Goal: Information Seeking & Learning: Check status

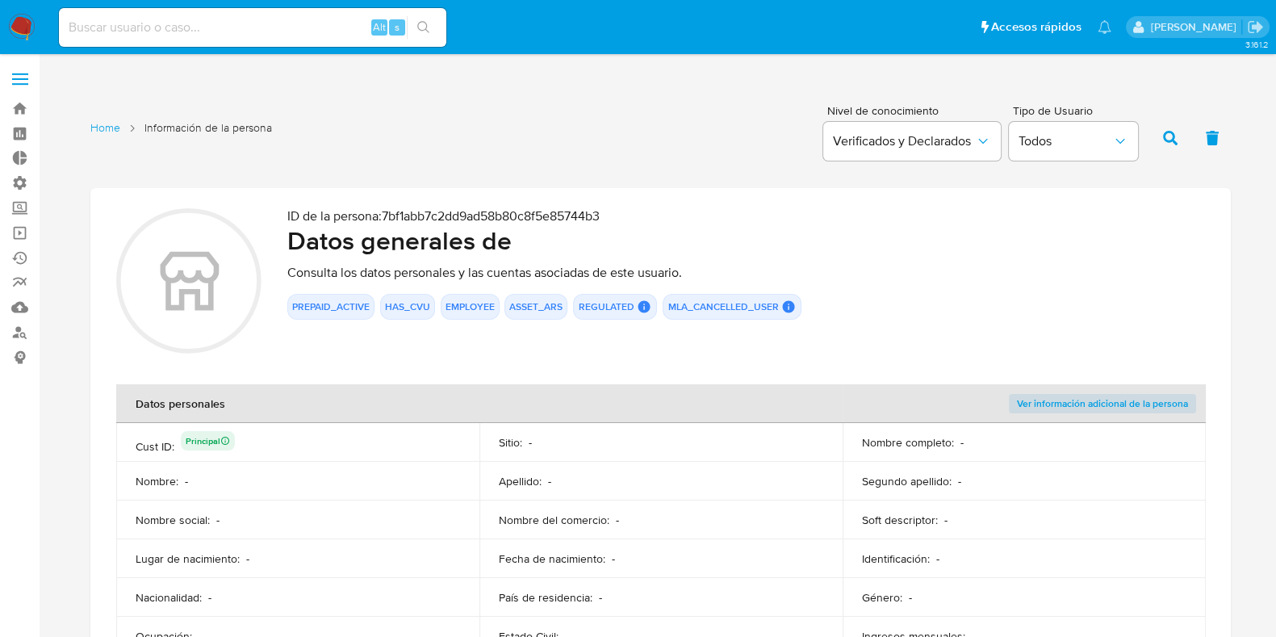
click at [19, 69] on label at bounding box center [20, 79] width 40 height 34
click at [0, 0] on input "checkbox" at bounding box center [0, 0] width 0 height 0
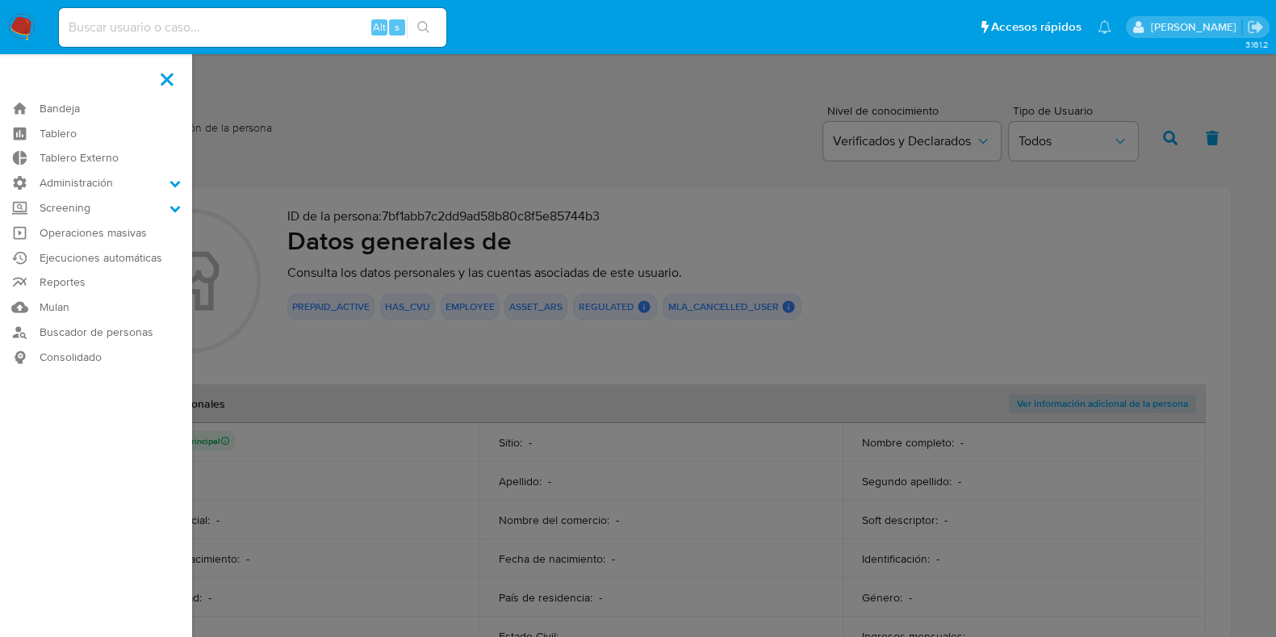
click at [666, 99] on label at bounding box center [638, 318] width 1276 height 637
click at [0, 0] on input "checkbox" at bounding box center [0, 0] width 0 height 0
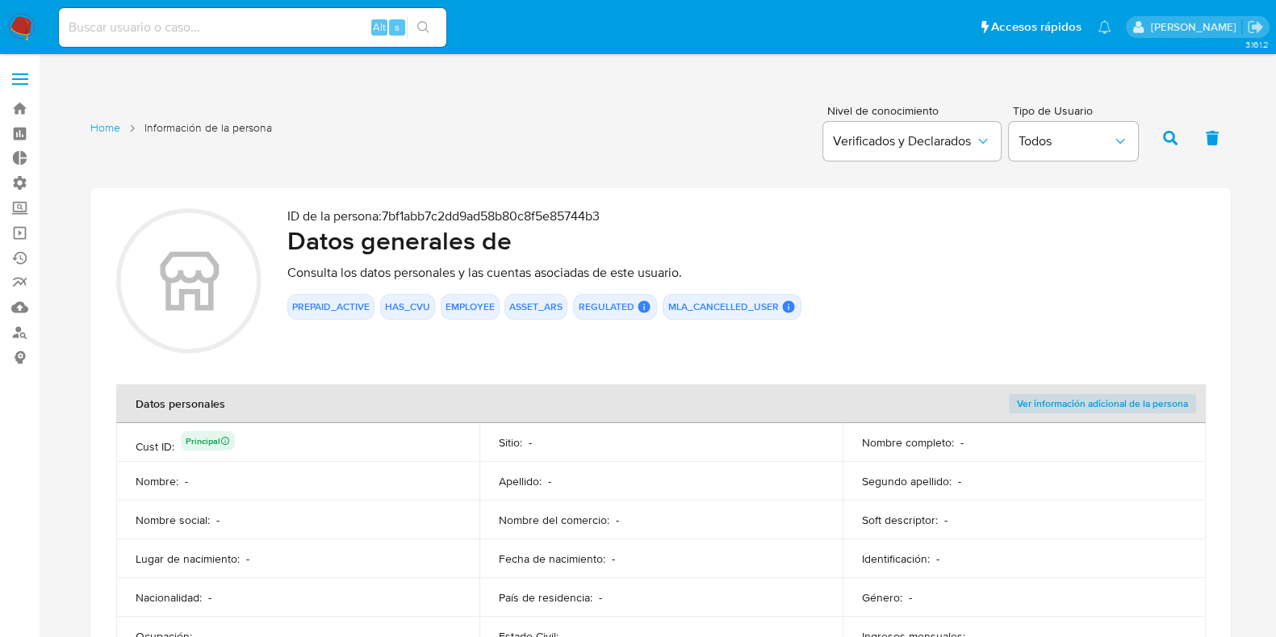
click at [140, 14] on div "Alt s" at bounding box center [253, 27] width 388 height 39
click at [146, 19] on input at bounding box center [253, 27] width 388 height 21
type input "lasalajuli"
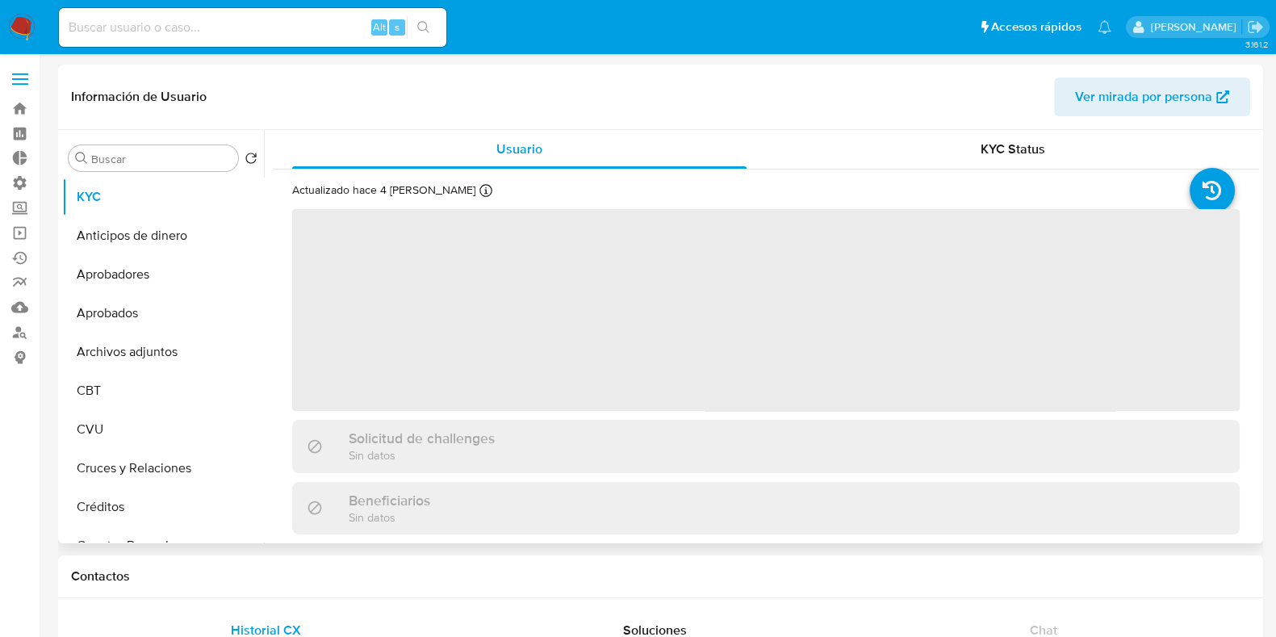
select select "10"
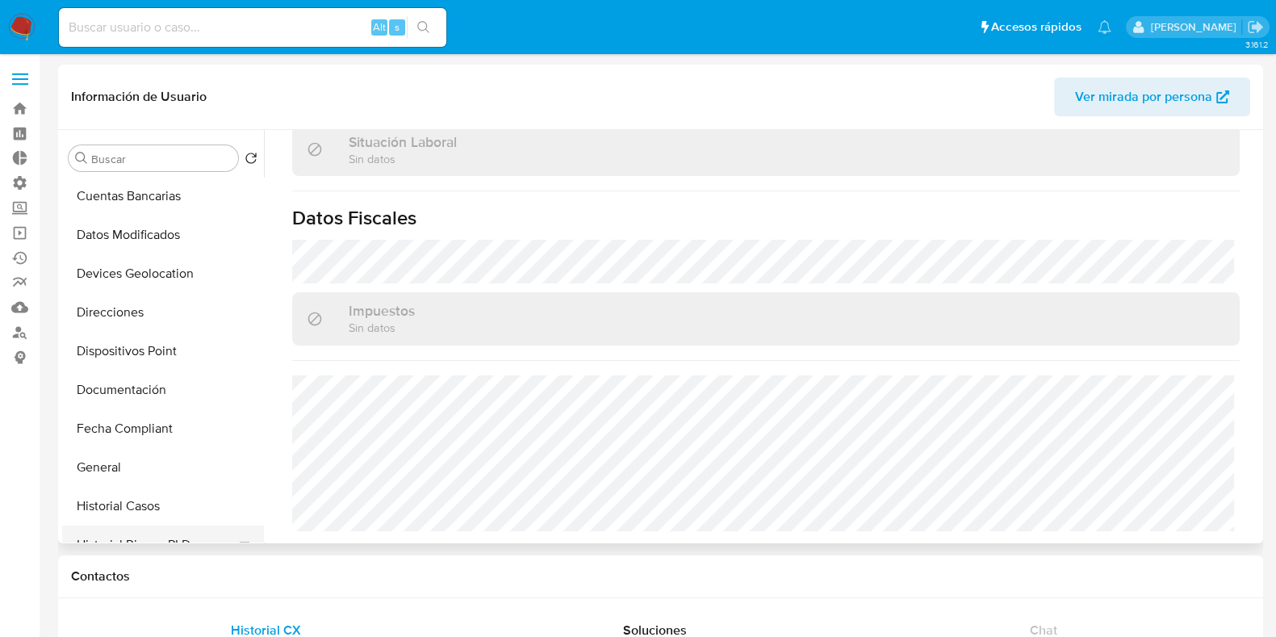
scroll to position [303, 0]
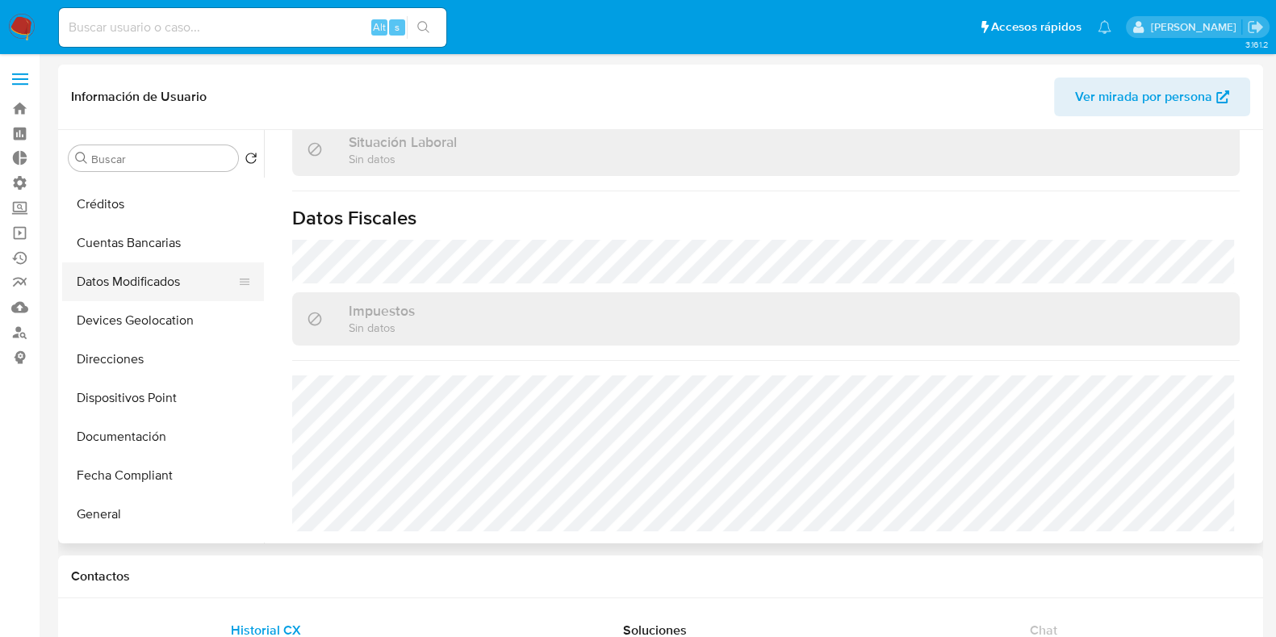
click at [151, 287] on button "Datos Modificados" at bounding box center [156, 281] width 189 height 39
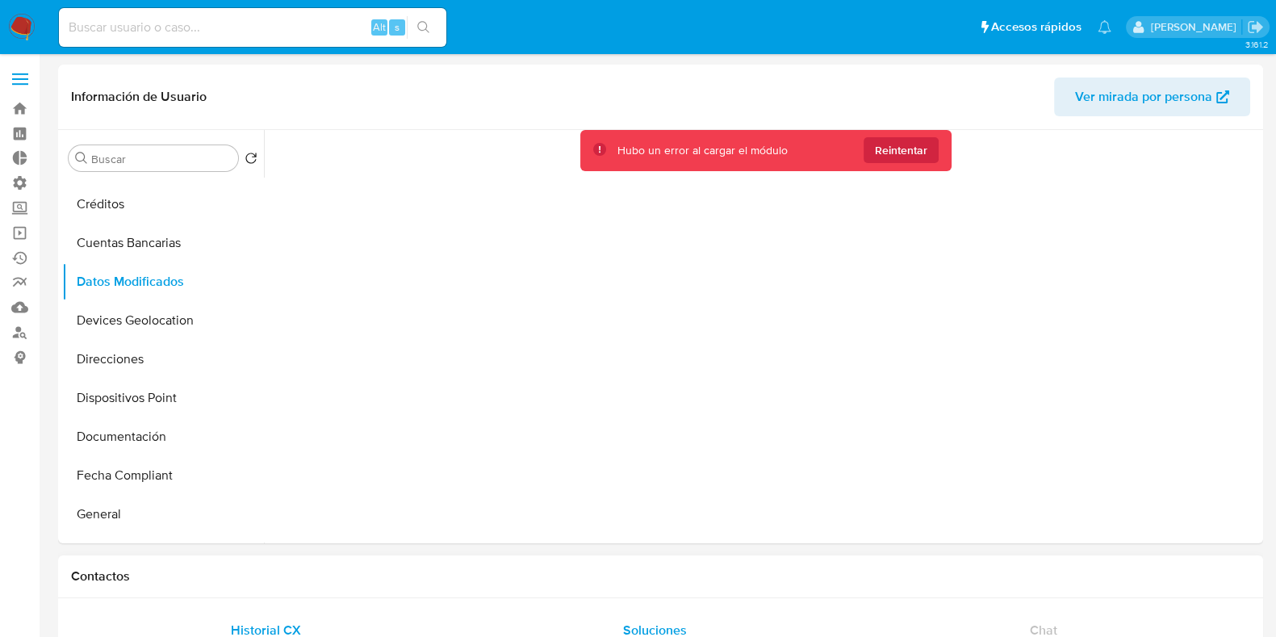
scroll to position [302, 0]
click at [1118, 96] on span "Ver mirada por persona" at bounding box center [1143, 97] width 137 height 39
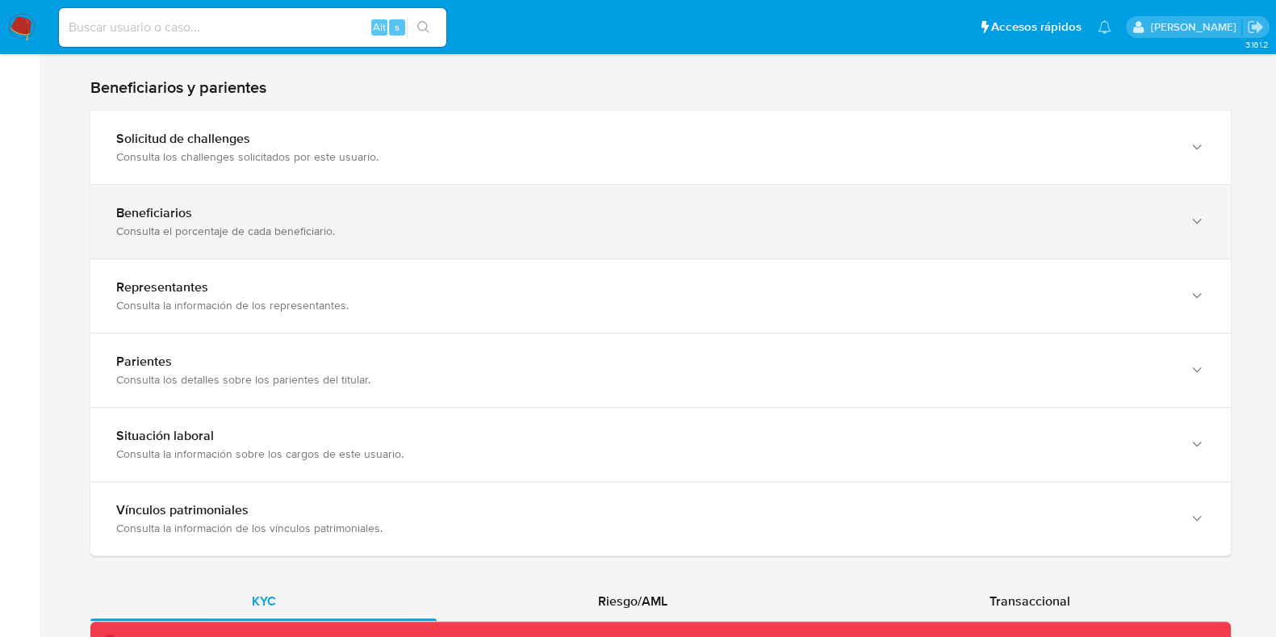
scroll to position [1021, 0]
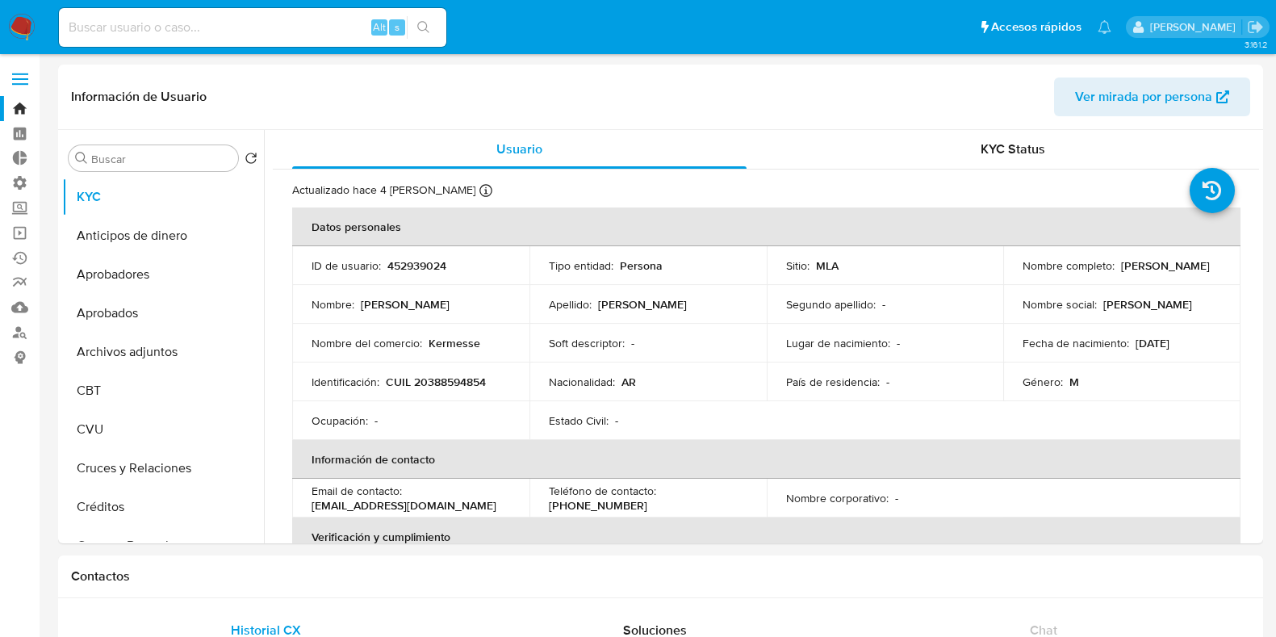
select select "10"
click at [1012, 163] on div "KYC Status" at bounding box center [1013, 149] width 455 height 39
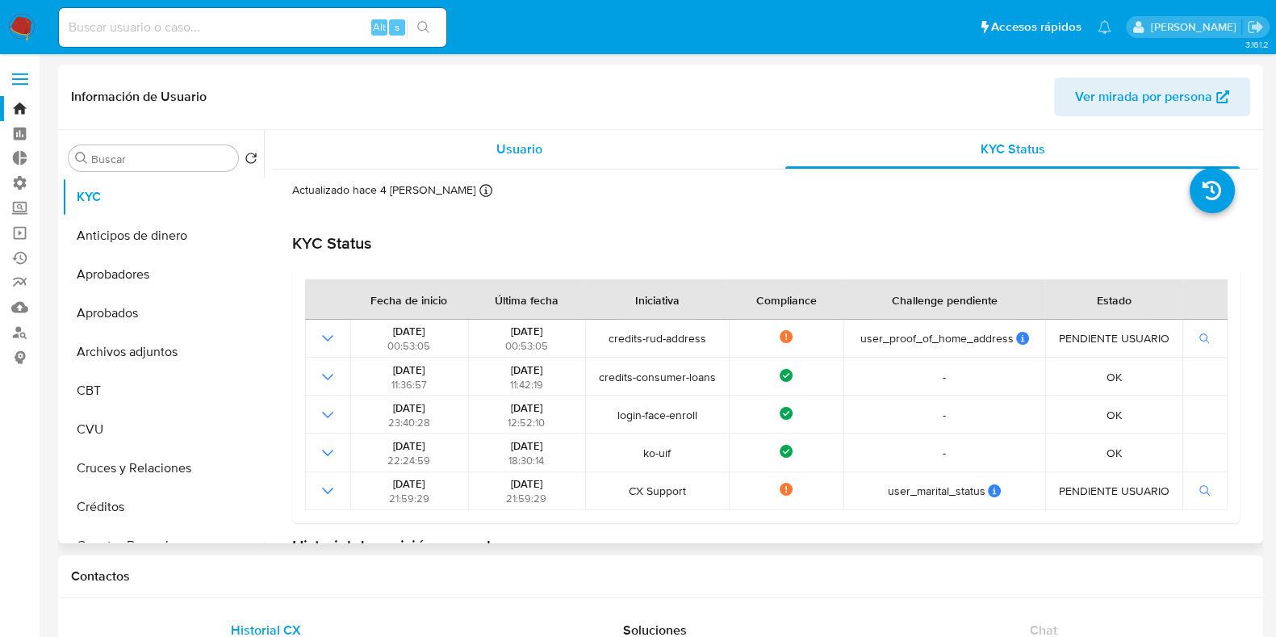
click at [476, 158] on div "Usuario" at bounding box center [519, 149] width 455 height 39
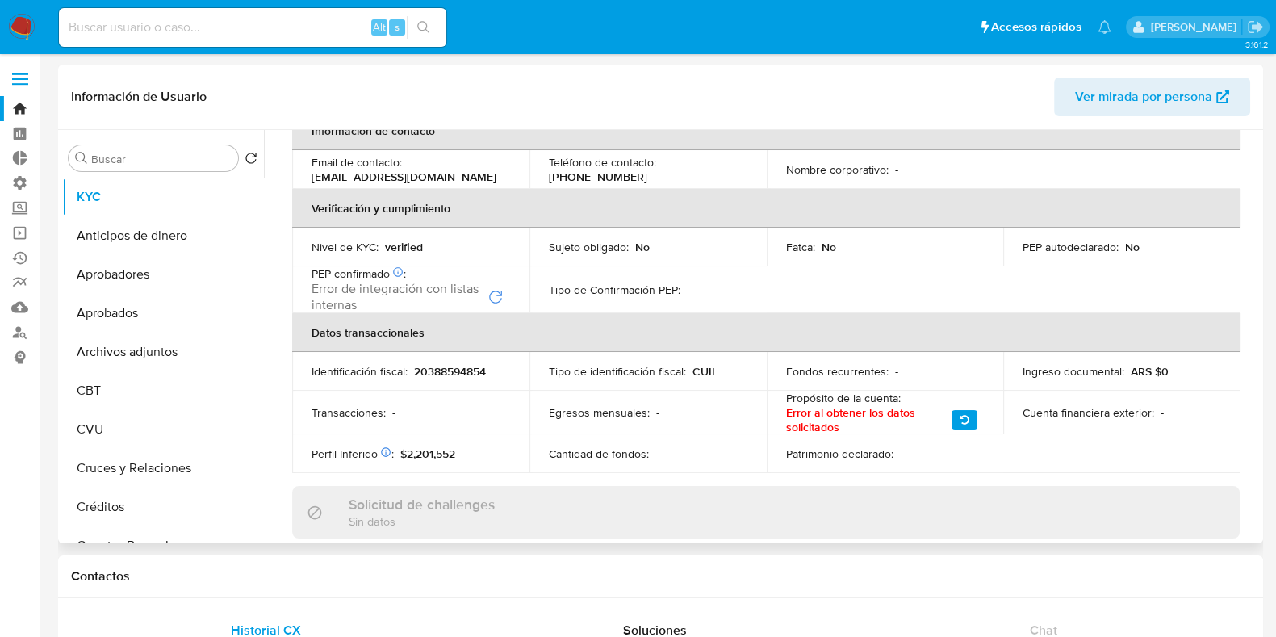
scroll to position [69, 0]
